Goal: Information Seeking & Learning: Learn about a topic

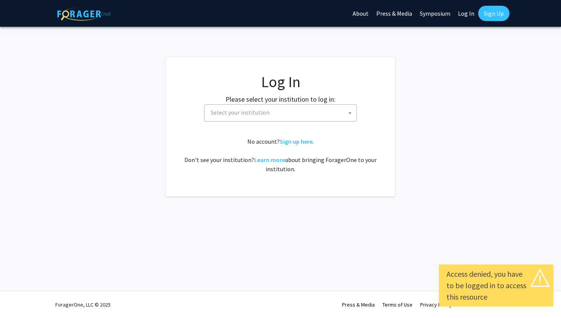
select select
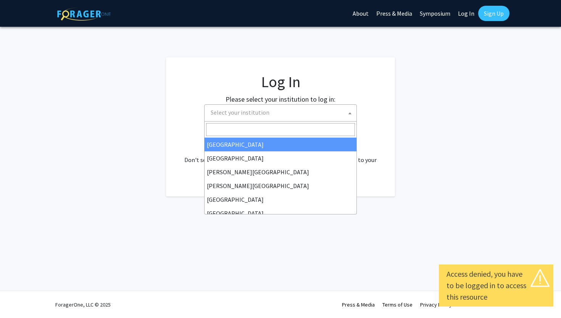
click at [298, 112] on span "Select your institution" at bounding box center [282, 113] width 149 height 16
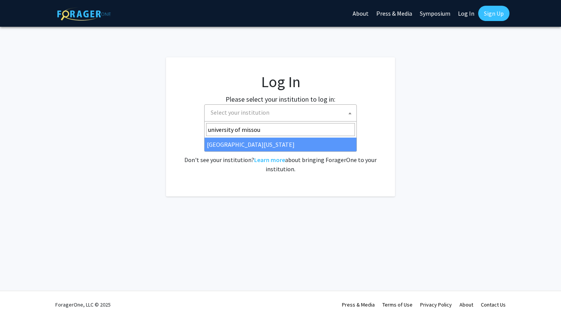
type input "university of missou"
select select "33"
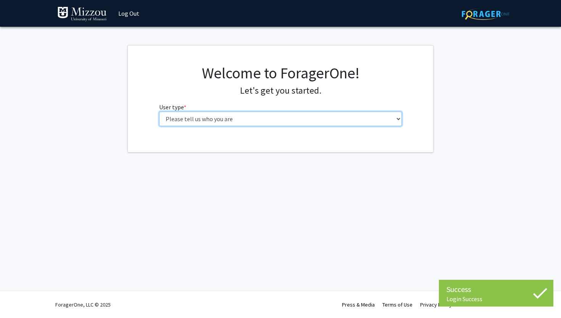
click at [290, 123] on select "Please tell us who you are Undergraduate Student Master's Student Doctoral Cand…" at bounding box center [280, 119] width 243 height 15
select select "1: undergrad"
click at [159, 112] on select "Please tell us who you are Undergraduate Student Master's Student Doctoral Cand…" at bounding box center [280, 119] width 243 height 15
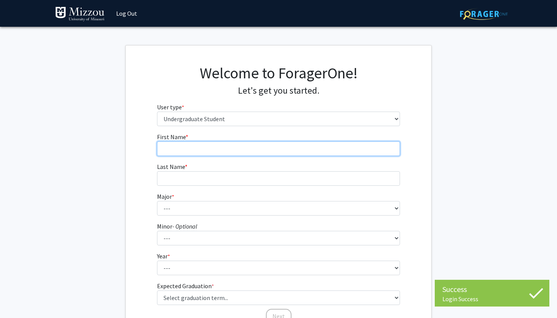
click at [281, 147] on input "First Name * required" at bounding box center [278, 148] width 243 height 15
type input "Maya"
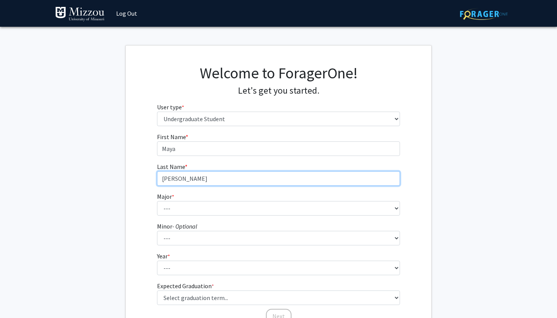
type input "Serafimov"
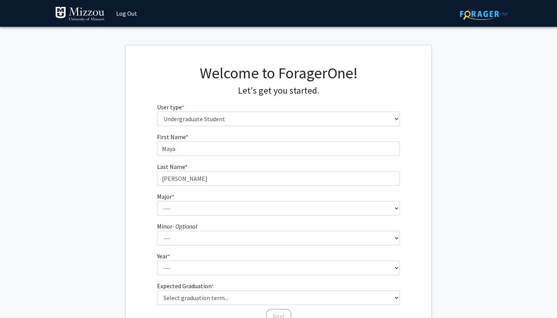
click at [262, 219] on form "First Name * required Maya Last Name * required Serafimov Major * required --- …" at bounding box center [278, 224] width 243 height 184
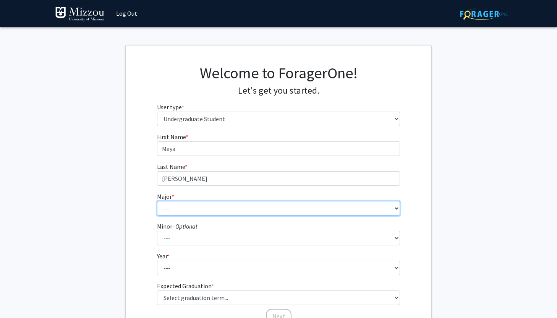
click at [262, 209] on select "--- Agribusiness Management Agricultural Education Agricultural Education: Comm…" at bounding box center [278, 208] width 243 height 15
select select "50: 2546"
click at [157, 201] on select "--- Agribusiness Management Agricultural Education Agricultural Education: Comm…" at bounding box center [278, 208] width 243 height 15
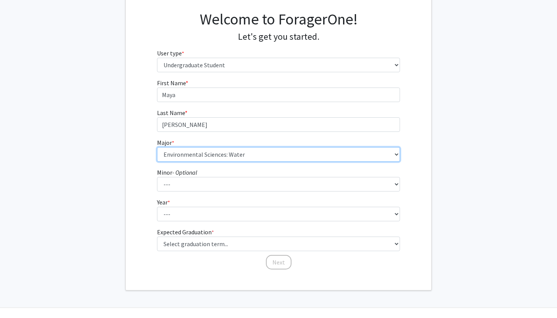
scroll to position [71, 0]
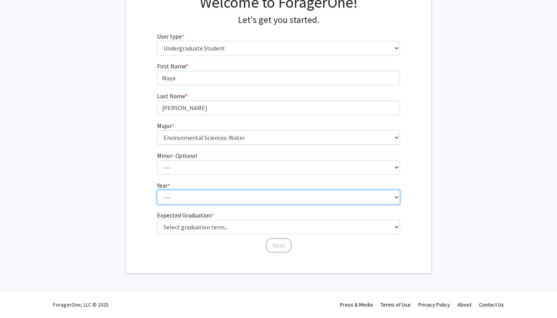
click at [230, 194] on select "--- First-year Sophomore Junior Senior Postbaccalaureate Certificate" at bounding box center [278, 197] width 243 height 15
select select "3: junior"
click at [157, 190] on select "--- First-year Sophomore Junior Senior Postbaccalaureate Certificate" at bounding box center [278, 197] width 243 height 15
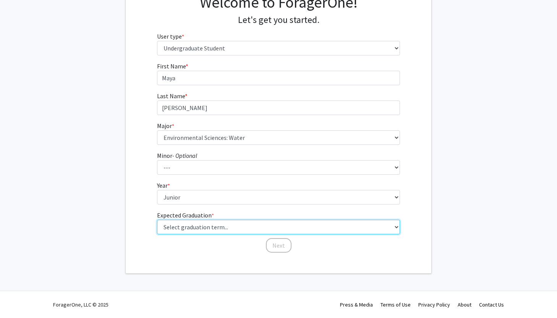
click at [225, 227] on select "Select graduation term... Spring 2025 Summer 2025 Fall 2025 Winter 2025 Spring …" at bounding box center [278, 227] width 243 height 15
select select "9: spring_2027"
click at [157, 220] on select "Select graduation term... Spring 2025 Summer 2025 Fall 2025 Winter 2025 Spring …" at bounding box center [278, 227] width 243 height 15
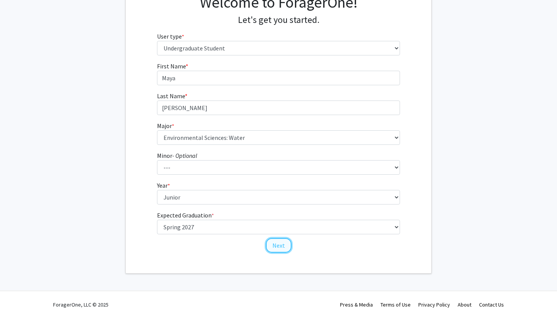
click at [274, 246] on button "Next" at bounding box center [279, 245] width 26 height 15
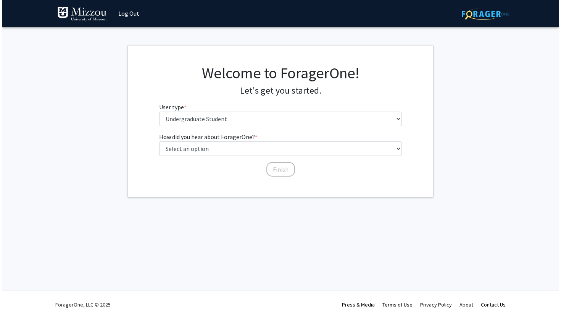
scroll to position [0, 0]
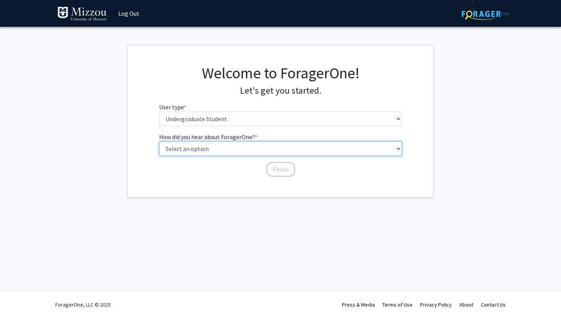
click at [280, 149] on select "Select an option Peer/student recommendation Faculty/staff recommendation Unive…" at bounding box center [280, 148] width 243 height 15
select select "2: faculty_recommendation"
click at [159, 141] on select "Select an option Peer/student recommendation Faculty/staff recommendation Unive…" at bounding box center [280, 148] width 243 height 15
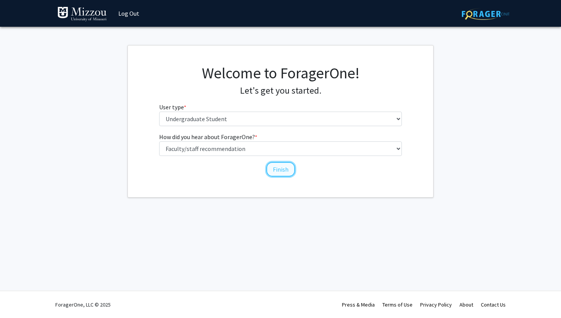
click at [283, 168] on button "Finish" at bounding box center [281, 169] width 29 height 15
click at [131, 10] on link "Log Out" at bounding box center [129, 13] width 29 height 27
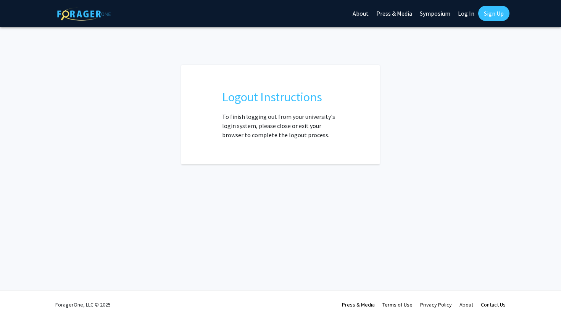
click at [471, 14] on link "Log In" at bounding box center [466, 13] width 24 height 27
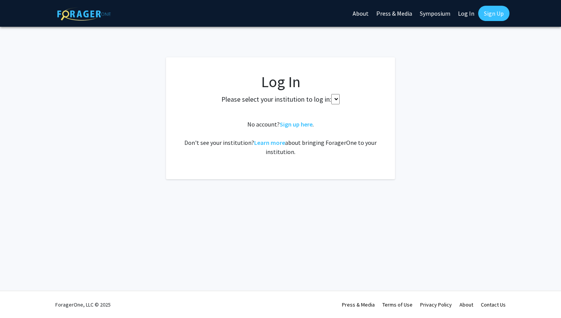
select select
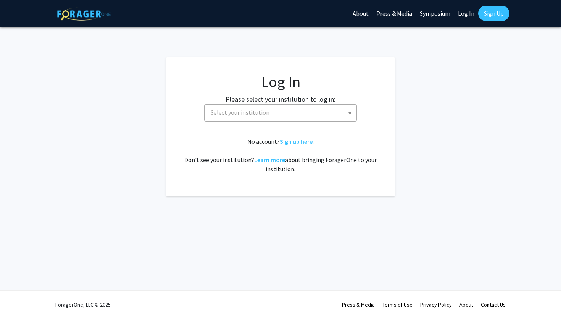
click at [322, 117] on span "Select your institution" at bounding box center [282, 113] width 149 height 16
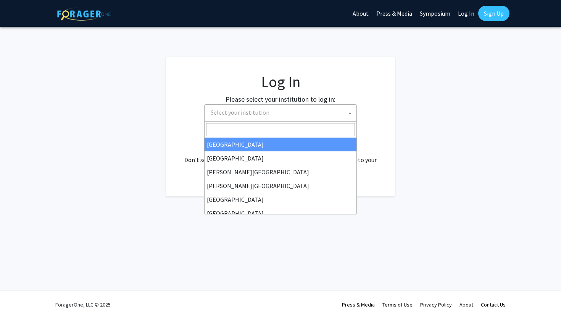
click at [392, 119] on fg-card "Log In Please select your institution to log in: Baylor University Brandeis Uni…" at bounding box center [280, 126] width 229 height 139
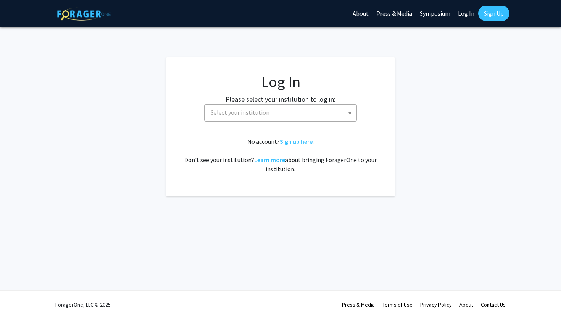
click at [302, 141] on link "Sign up here" at bounding box center [296, 141] width 33 height 8
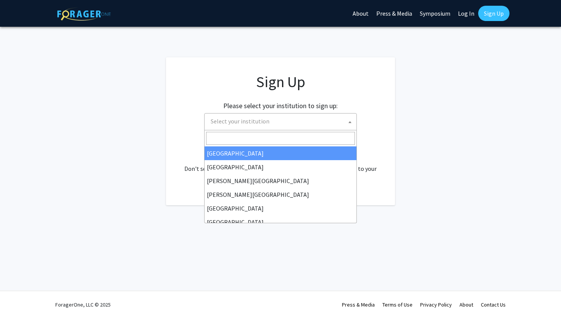
click at [306, 123] on span "Select your institution" at bounding box center [282, 121] width 149 height 16
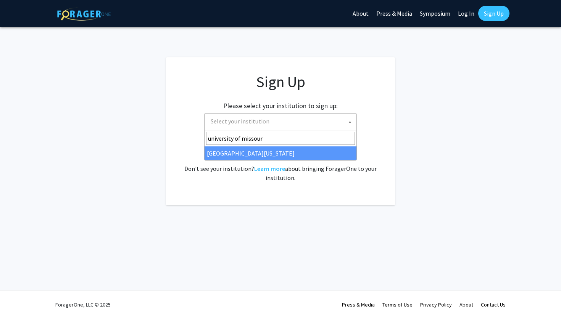
type input "university of missouri"
select select "33"
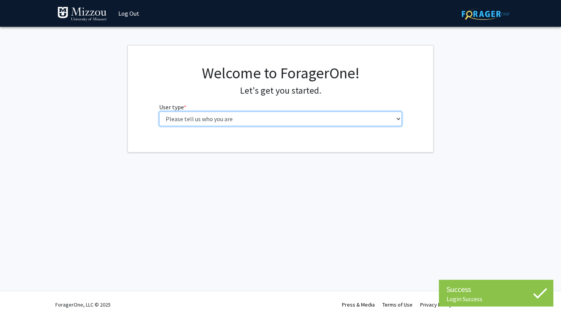
click at [300, 120] on select "Please tell us who you are Undergraduate Student Master's Student Doctoral Cand…" at bounding box center [280, 119] width 243 height 15
select select "1: undergrad"
click at [159, 112] on select "Please tell us who you are Undergraduate Student Master's Student Doctoral Cand…" at bounding box center [280, 119] width 243 height 15
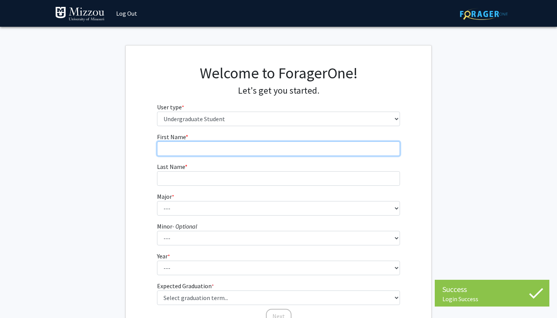
click at [288, 155] on input "First Name * required" at bounding box center [278, 148] width 243 height 15
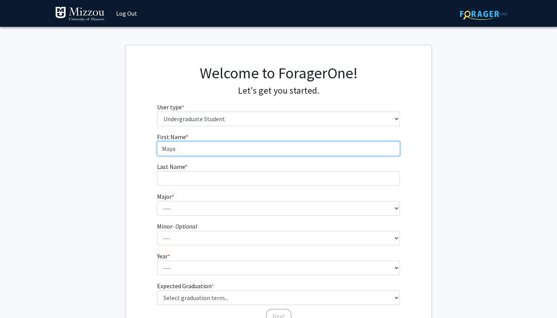
type input "Maya"
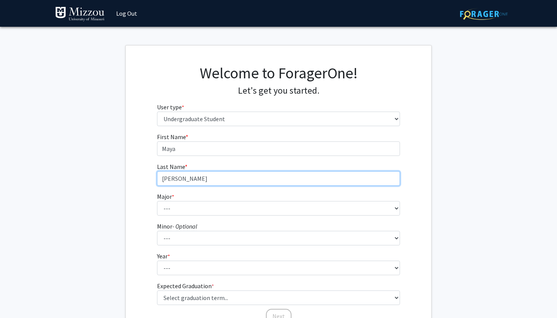
type input "[PERSON_NAME]"
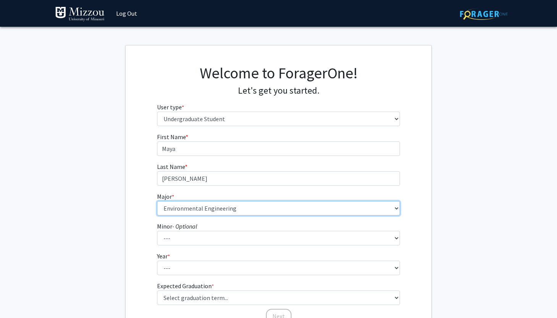
click at [272, 210] on select "--- Agribusiness Management Agricultural Education Agricultural Education: Comm…" at bounding box center [278, 208] width 243 height 15
select select "50: 2546"
click at [157, 201] on select "--- Agribusiness Management Agricultural Education Agricultural Education: Comm…" at bounding box center [278, 208] width 243 height 15
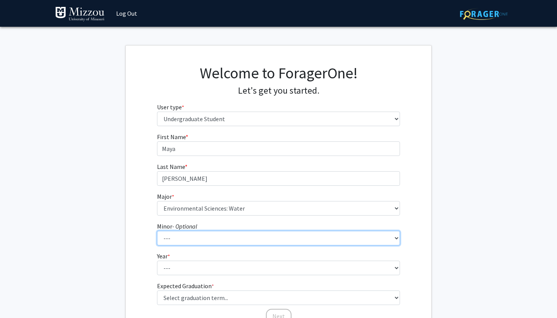
click at [228, 238] on select "--- Accountancy Aerospace Engineering Aerospace Studies Agribusiness Management…" at bounding box center [278, 238] width 243 height 15
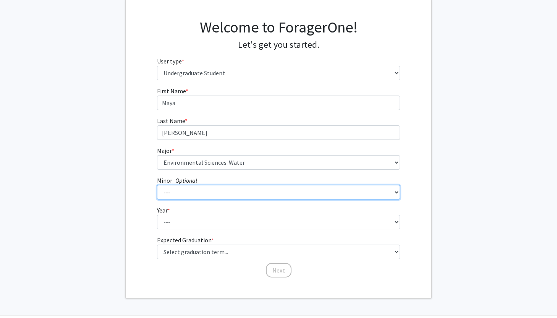
scroll to position [63, 0]
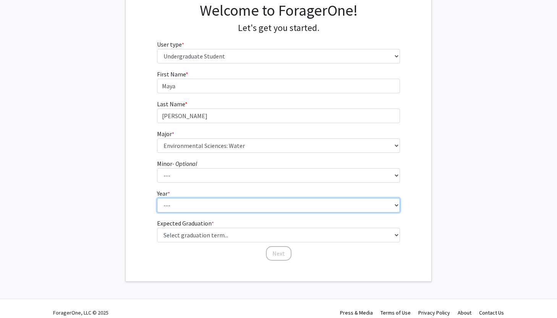
click at [181, 206] on select "--- First-year Sophomore Junior Senior Postbaccalaureate Certificate" at bounding box center [278, 205] width 243 height 15
select select "3: junior"
click at [157, 198] on select "--- First-year Sophomore Junior Senior Postbaccalaureate Certificate" at bounding box center [278, 205] width 243 height 15
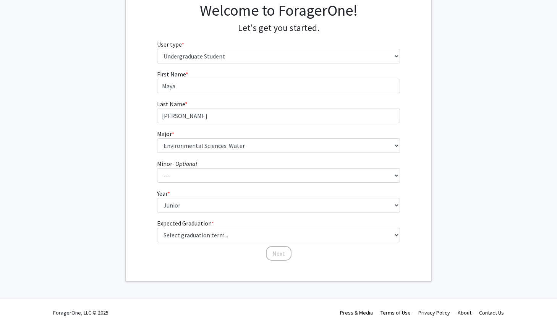
click at [202, 226] on label "Expected Graduation * required" at bounding box center [185, 222] width 57 height 9
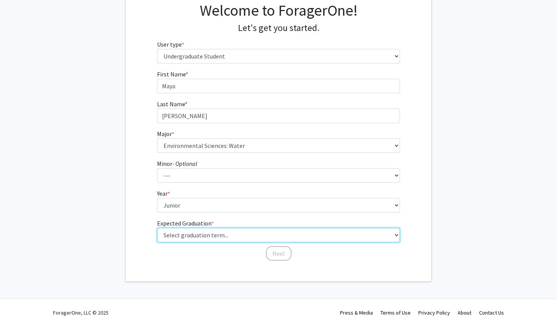
click at [202, 228] on select "Select graduation term... Spring 2025 Summer 2025 Fall 2025 Winter 2025 Spring …" at bounding box center [278, 235] width 243 height 15
click at [204, 231] on select "Select graduation term... Spring 2025 Summer 2025 Fall 2025 Winter 2025 Spring …" at bounding box center [278, 235] width 243 height 15
select select "9: spring_2027"
click at [157, 228] on select "Select graduation term... Spring 2025 Summer 2025 Fall 2025 Winter 2025 Spring …" at bounding box center [278, 235] width 243 height 15
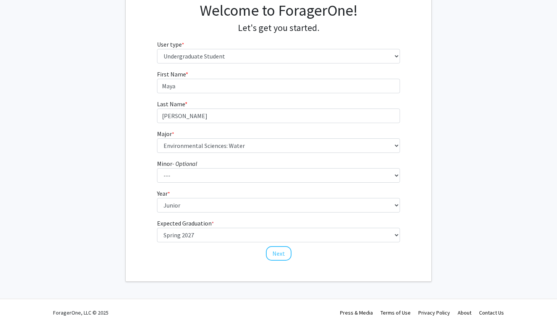
click at [292, 253] on div "Next" at bounding box center [278, 250] width 243 height 8
click at [285, 253] on button "Next" at bounding box center [279, 253] width 26 height 15
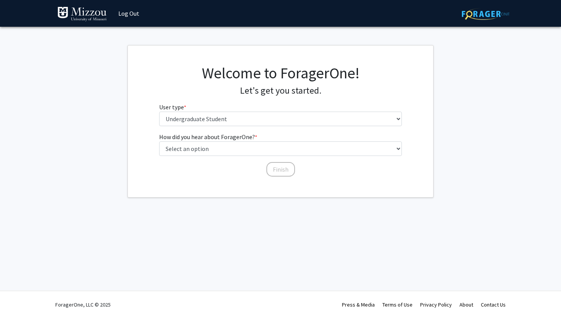
click at [281, 140] on fg-select "How did you hear about ForagerOne? * required Select an option Peer/student rec…" at bounding box center [280, 144] width 243 height 24
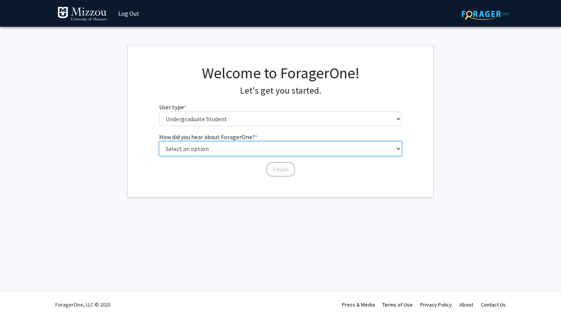
click at [281, 144] on select "Select an option Peer/student recommendation Faculty/staff recommendation Unive…" at bounding box center [280, 148] width 243 height 15
select select "1: peer_recommendation"
click at [159, 141] on select "Select an option Peer/student recommendation Faculty/staff recommendation Unive…" at bounding box center [280, 148] width 243 height 15
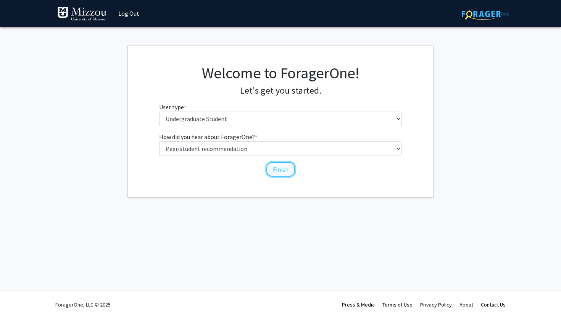
click at [280, 170] on button "Finish" at bounding box center [281, 169] width 29 height 15
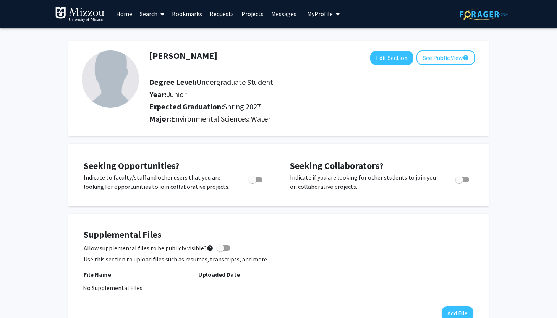
click at [105, 71] on img at bounding box center [110, 78] width 57 height 57
click at [407, 55] on button "Edit Section" at bounding box center [391, 58] width 43 height 14
select select "junior"
select select "37: spring_2027"
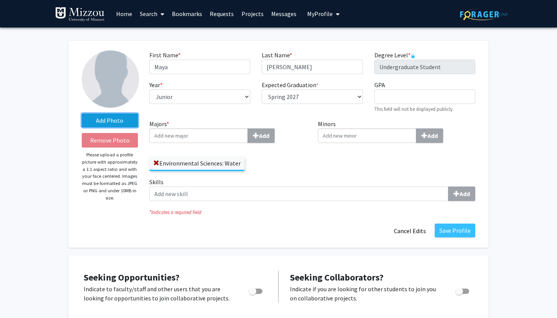
click at [107, 119] on label "Add Photo" at bounding box center [110, 120] width 56 height 14
click at [0, 0] on input "Add Photo" at bounding box center [0, 0] width 0 height 0
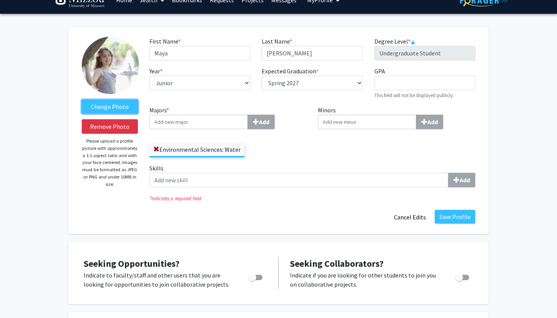
scroll to position [18, 0]
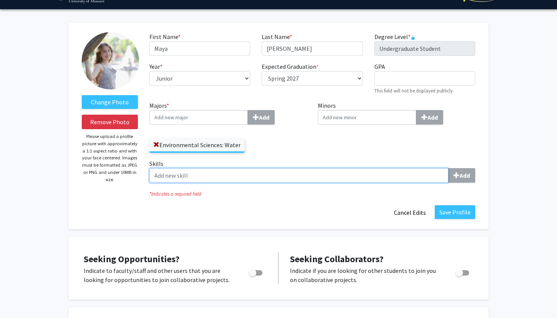
click at [291, 174] on input "Skills Add" at bounding box center [298, 175] width 299 height 15
type input "gis"
click at [375, 173] on input "gis" at bounding box center [298, 175] width 299 height 15
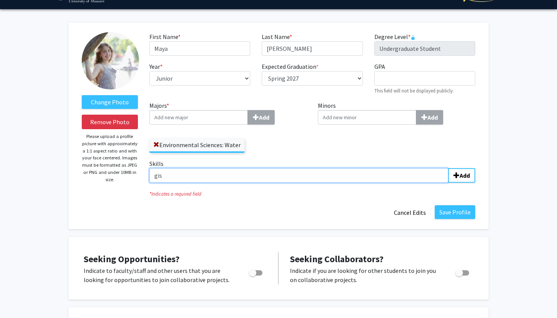
click at [375, 173] on input "gis" at bounding box center [298, 175] width 299 height 15
click at [384, 174] on input "Skills Add" at bounding box center [298, 175] width 299 height 15
type input "GIS"
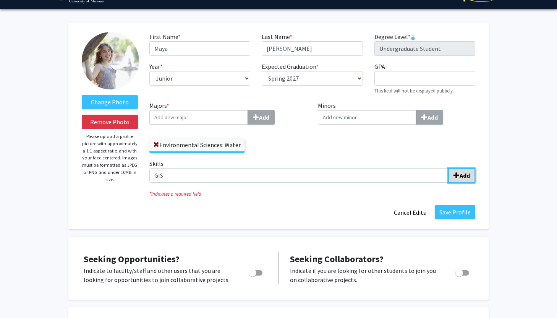
click at [465, 175] on b "Add" at bounding box center [464, 175] width 10 height 8
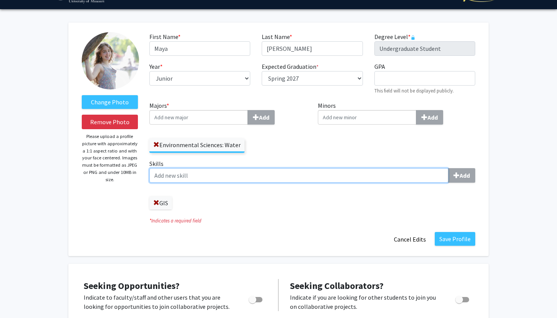
click at [263, 171] on input "Skills Add" at bounding box center [298, 175] width 299 height 15
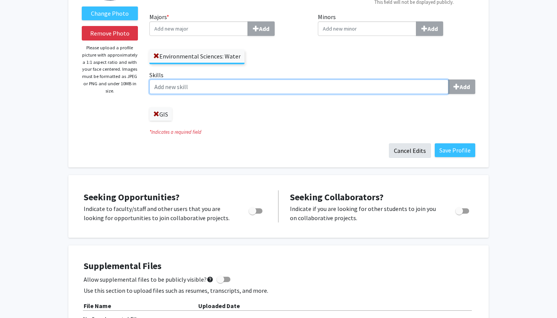
scroll to position [111, 0]
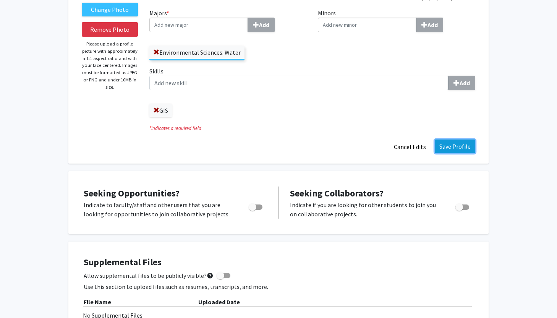
click at [446, 148] on button "Save Profile" at bounding box center [455, 146] width 40 height 14
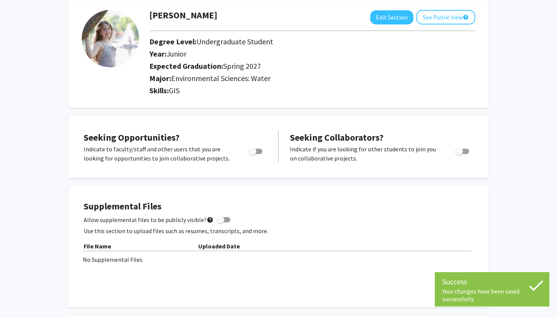
scroll to position [41, 0]
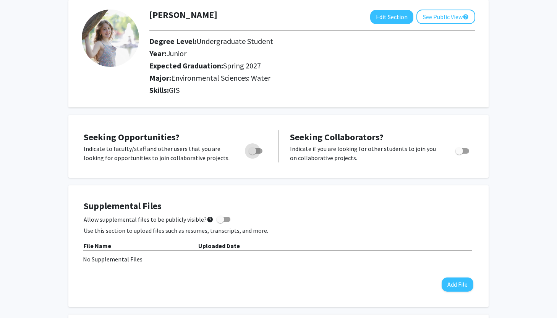
click at [257, 154] on label "Toggle" at bounding box center [254, 150] width 17 height 9
click at [252, 154] on input "Are you actively seeking opportunities?" at bounding box center [252, 154] width 0 height 0
checkbox input "true"
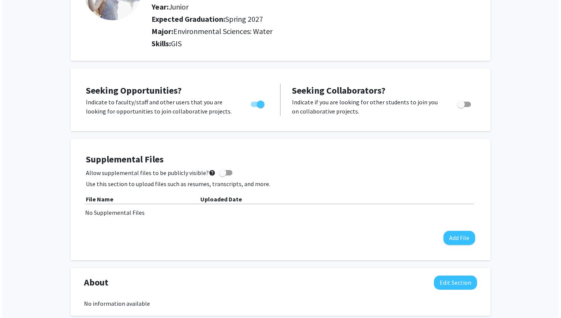
scroll to position [88, 0]
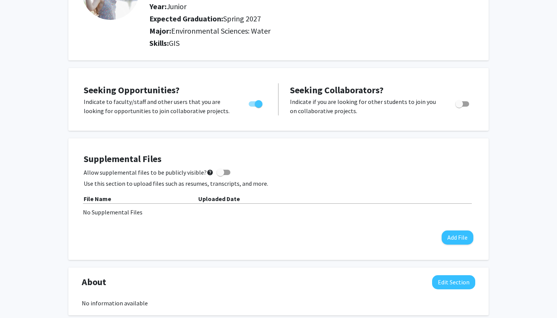
click at [220, 179] on p "Use this section to upload files such as resumes, transcripts, and more." at bounding box center [279, 183] width 390 height 9
click at [220, 174] on span at bounding box center [221, 172] width 8 height 8
click at [220, 175] on input "Allow supplemental files to be publicly visible? help" at bounding box center [220, 175] width 0 height 0
checkbox input "true"
click at [459, 239] on button "Add File" at bounding box center [457, 237] width 32 height 14
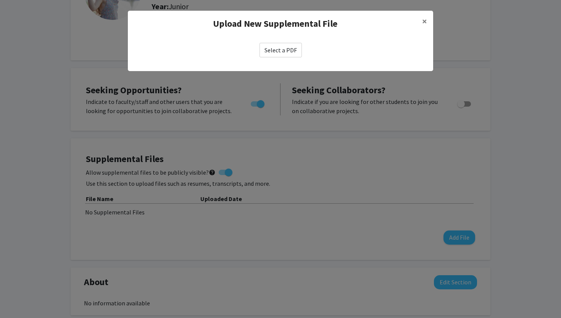
click at [267, 39] on div "Select a PDF" at bounding box center [281, 50] width 306 height 27
click at [267, 50] on label "Select a PDF" at bounding box center [281, 50] width 42 height 15
click at [0, 0] on input "Select a PDF" at bounding box center [0, 0] width 0 height 0
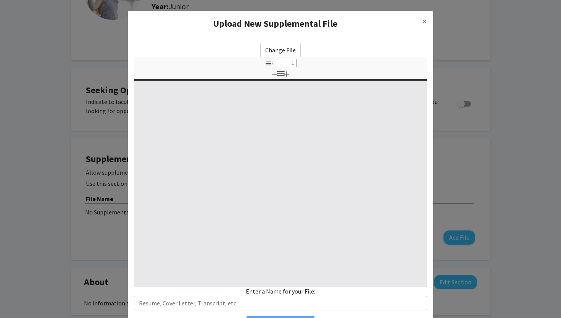
select select "custom"
type input "0"
select select "custom"
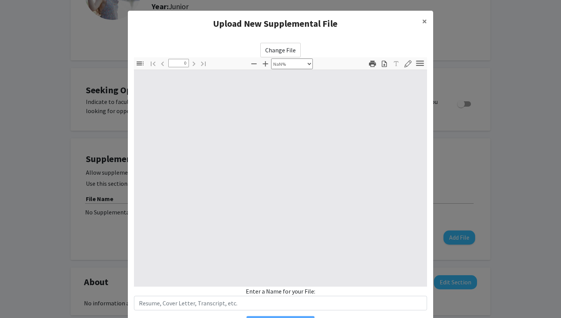
type input "1"
select select "auto"
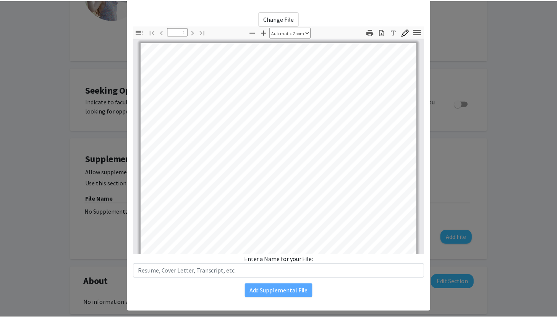
scroll to position [44, 0]
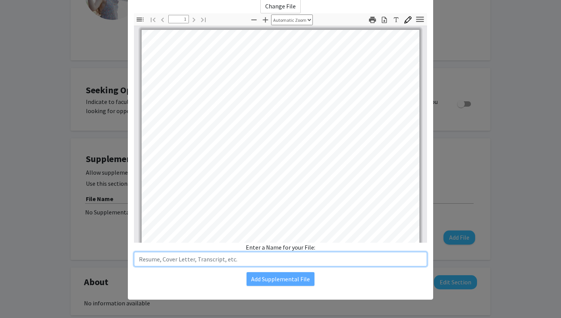
click at [306, 256] on input "text" at bounding box center [280, 259] width 293 height 15
type input "Resume"
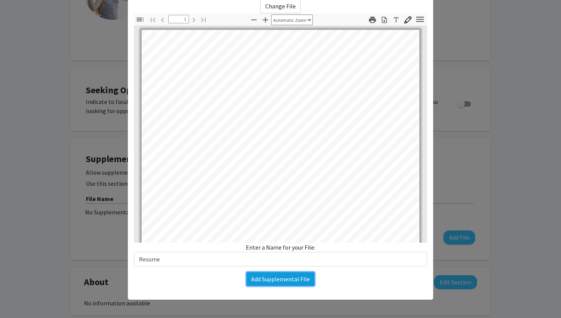
click at [291, 278] on button "Add Supplemental File" at bounding box center [281, 279] width 68 height 14
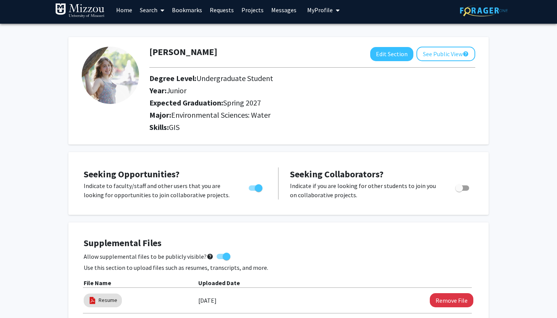
scroll to position [0, 0]
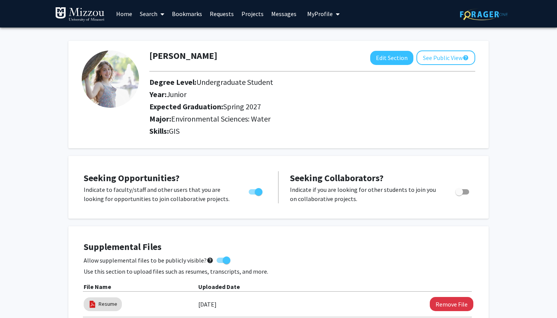
click at [126, 11] on link "Home" at bounding box center [124, 13] width 24 height 27
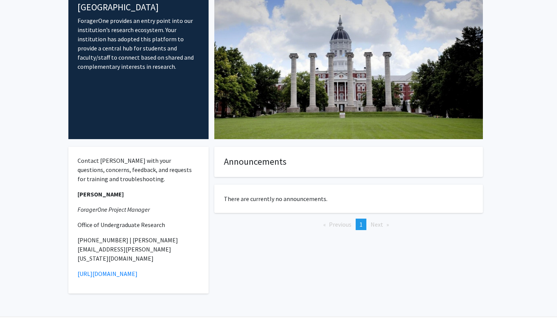
scroll to position [62, 0]
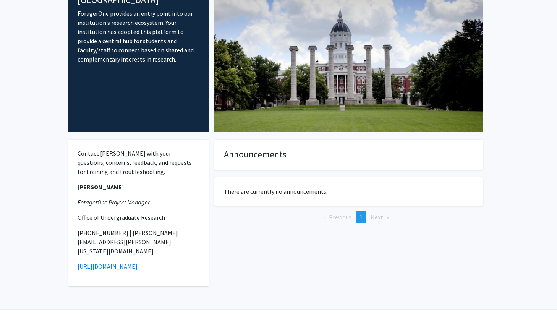
click at [372, 215] on span "Next page" at bounding box center [376, 217] width 13 height 8
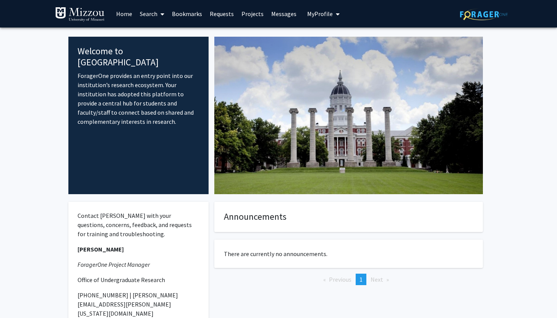
click at [160, 9] on span at bounding box center [160, 14] width 7 height 27
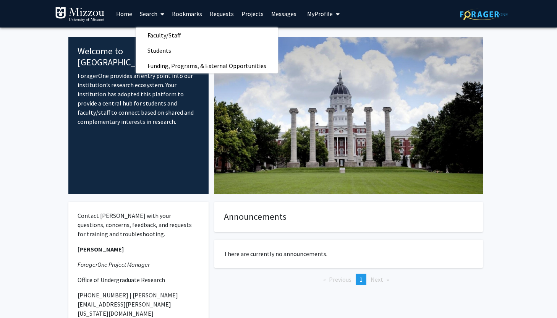
click at [186, 14] on link "Bookmarks" at bounding box center [187, 13] width 38 height 27
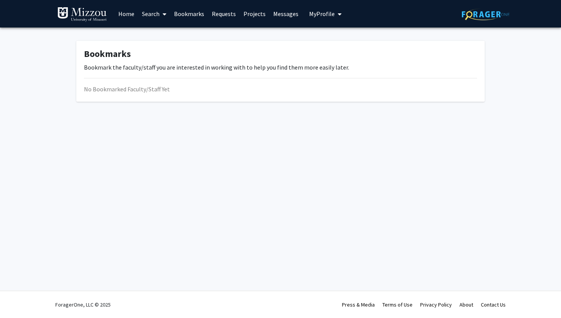
click at [247, 15] on link "Projects" at bounding box center [255, 13] width 30 height 27
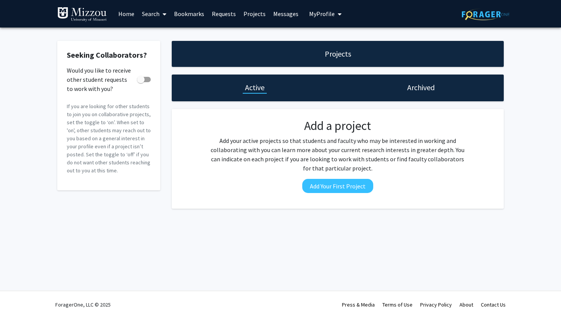
click at [226, 13] on link "Requests" at bounding box center [224, 13] width 32 height 27
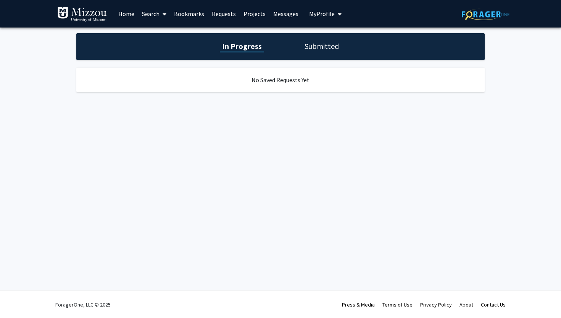
click at [280, 15] on link "Messages" at bounding box center [286, 13] width 33 height 27
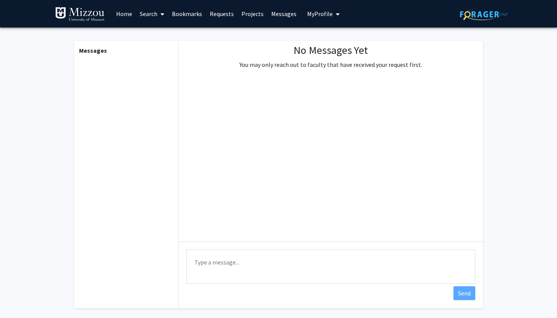
click at [318, 16] on span "My Profile" at bounding box center [320, 14] width 26 height 8
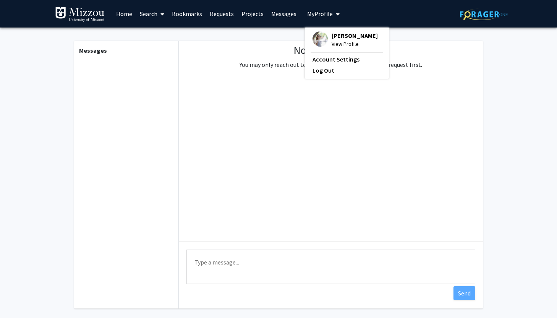
click at [319, 41] on img at bounding box center [319, 38] width 15 height 15
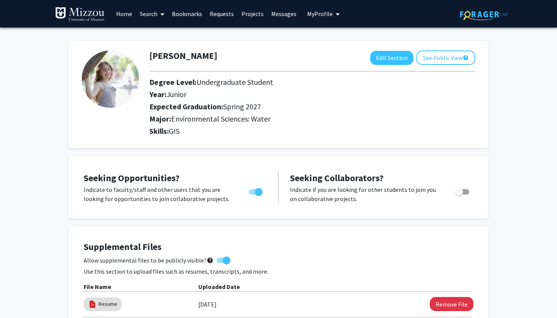
click at [152, 13] on link "Search" at bounding box center [152, 13] width 32 height 27
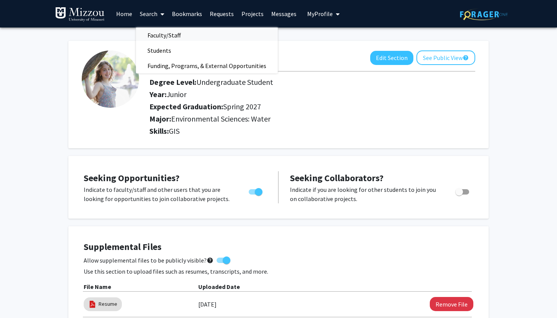
click at [164, 35] on span "Faculty/Staff" at bounding box center [164, 34] width 56 height 15
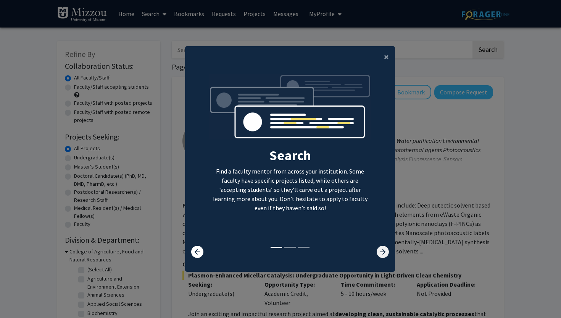
click at [386, 252] on icon at bounding box center [383, 252] width 12 height 12
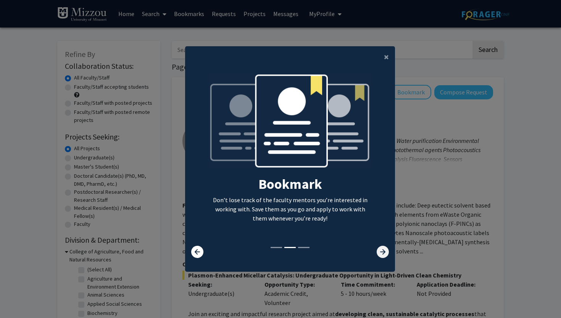
click at [386, 252] on icon at bounding box center [383, 252] width 12 height 12
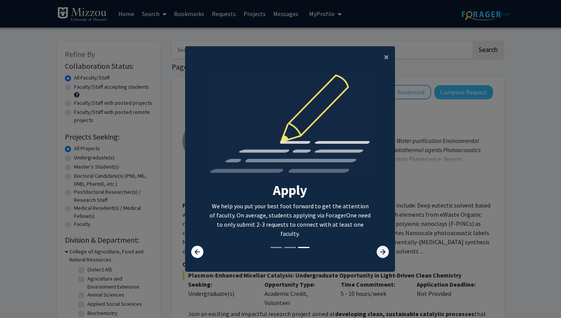
click at [386, 252] on icon at bounding box center [383, 252] width 12 height 12
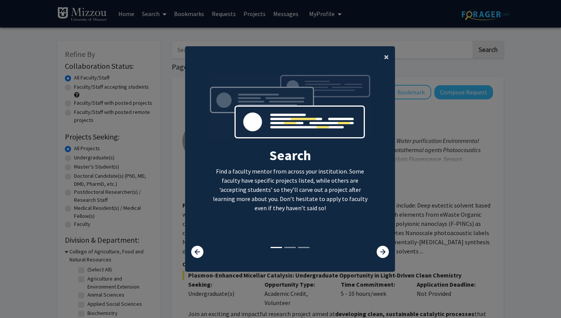
click at [383, 65] on button "×" at bounding box center [386, 56] width 17 height 21
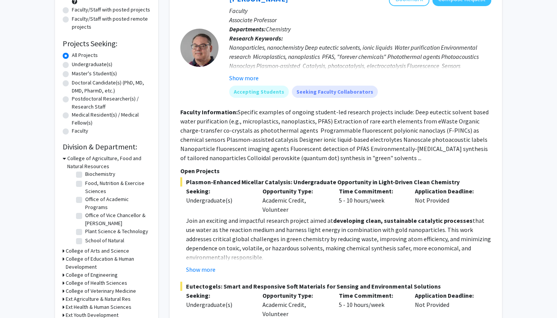
scroll to position [47, 0]
click at [85, 239] on label "School of Natural Resources" at bounding box center [116, 244] width 63 height 16
click at [85, 239] on input "School of Natural Resources" at bounding box center [87, 238] width 5 height 5
checkbox input "true"
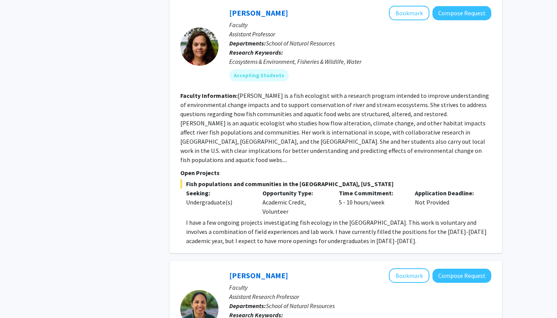
scroll to position [445, 0]
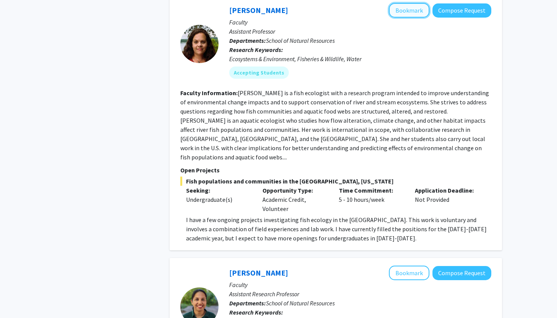
click at [400, 7] on button "Bookmark" at bounding box center [409, 10] width 40 height 15
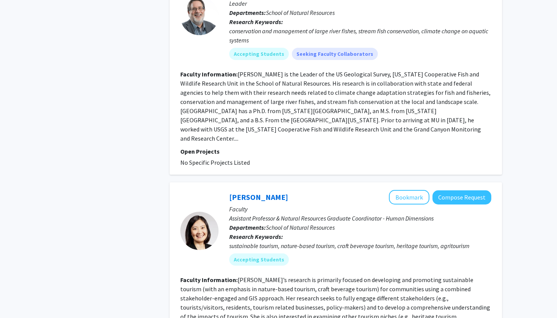
scroll to position [1996, 0]
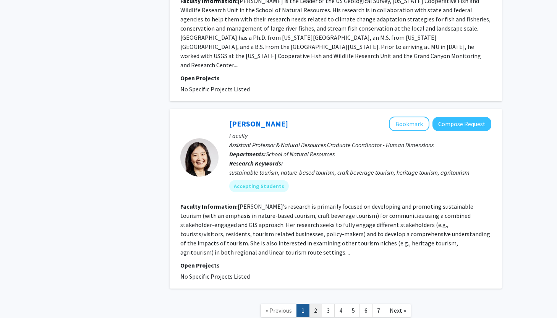
click at [321, 304] on link "2" at bounding box center [315, 310] width 13 height 13
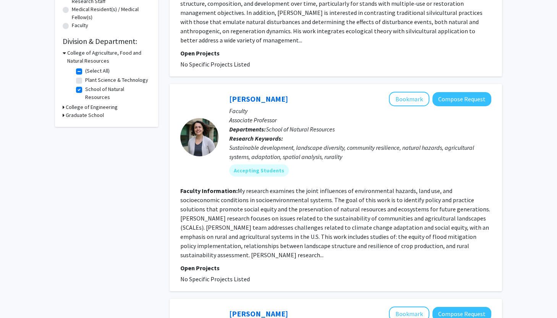
scroll to position [204, 0]
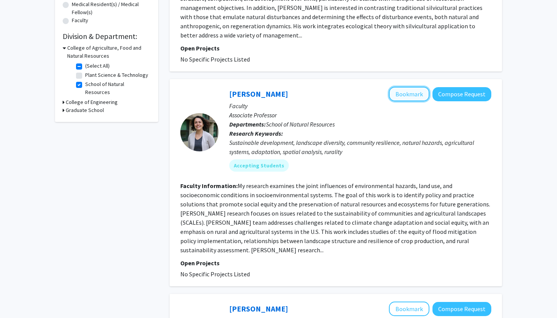
click at [403, 87] on button "Bookmark" at bounding box center [409, 94] width 40 height 15
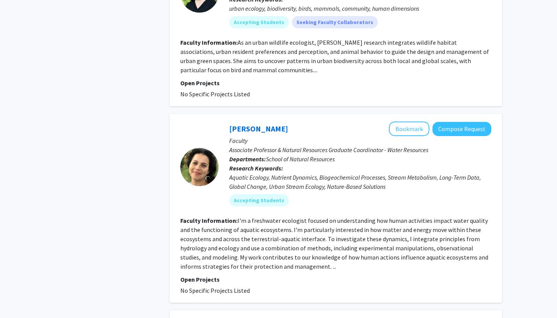
scroll to position [1114, 0]
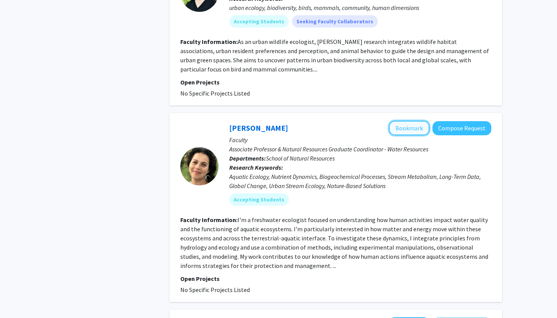
click at [409, 121] on button "Bookmark" at bounding box center [409, 128] width 40 height 15
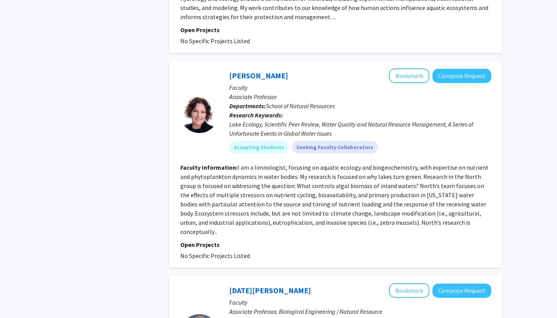
scroll to position [1365, 0]
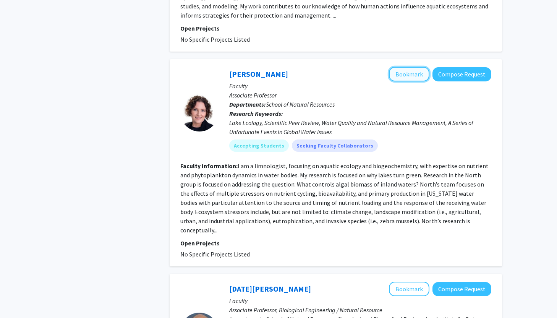
click at [400, 67] on button "Bookmark" at bounding box center [409, 74] width 40 height 15
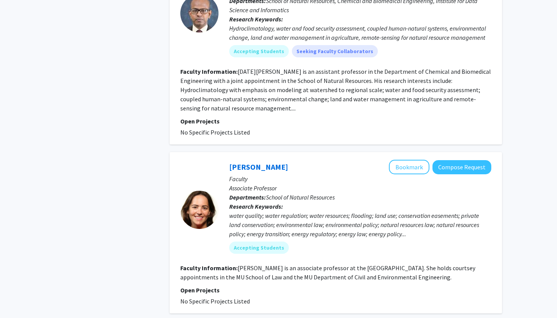
scroll to position [1684, 0]
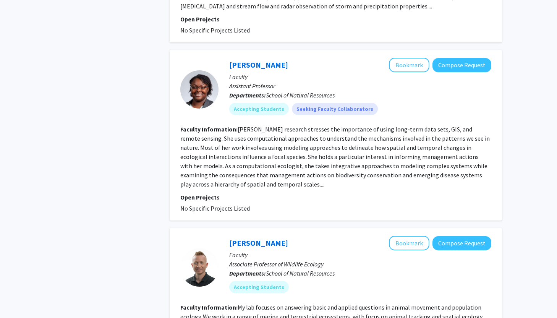
scroll to position [899, 0]
click at [401, 58] on button "Bookmark" at bounding box center [409, 64] width 40 height 15
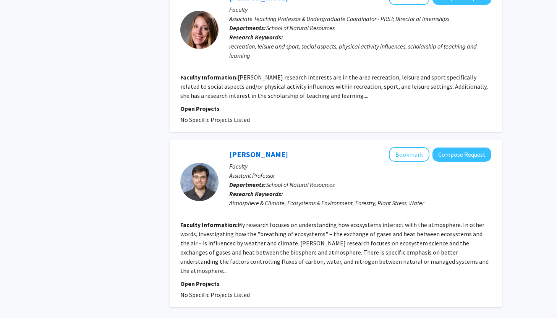
scroll to position [1470, 0]
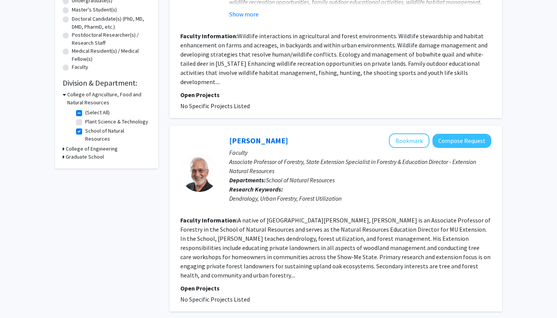
scroll to position [158, 0]
